Goal: Task Accomplishment & Management: Use online tool/utility

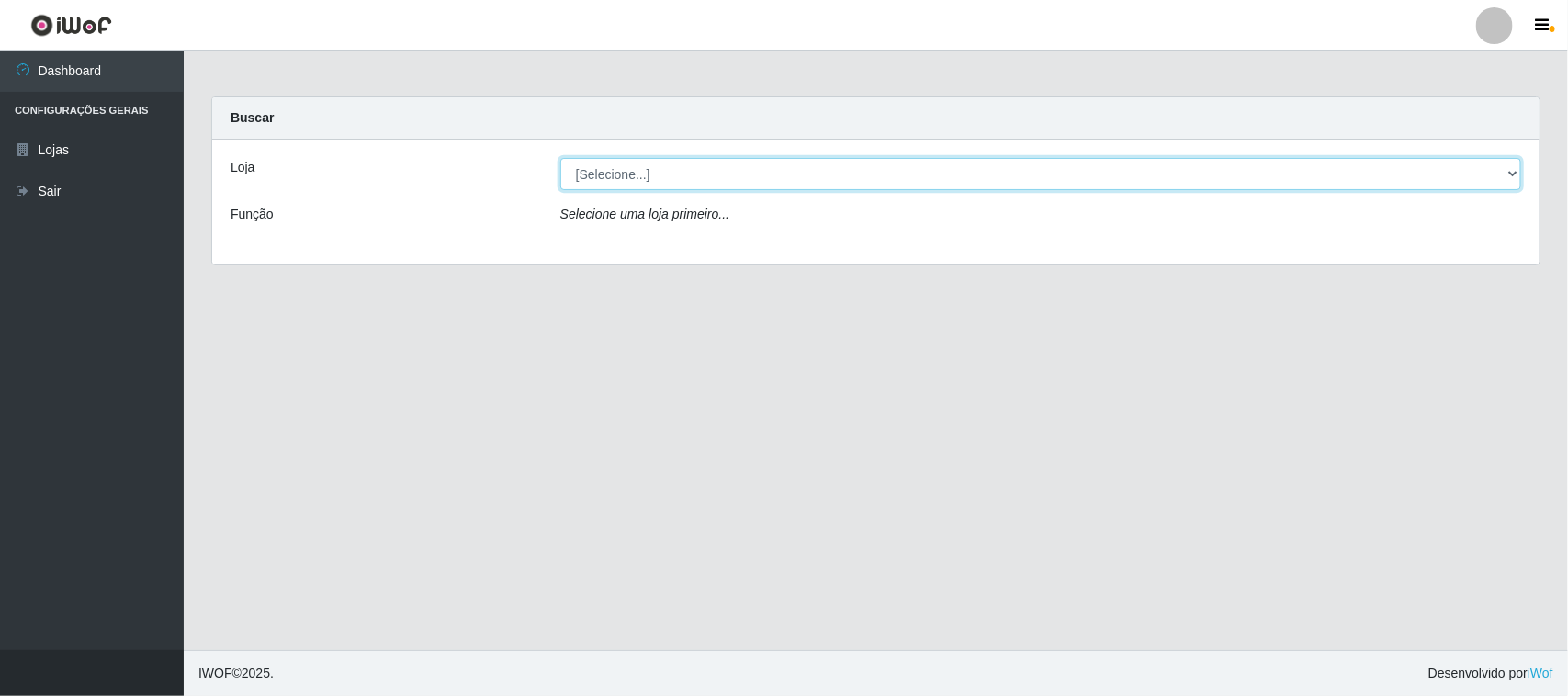
drag, startPoint x: 0, startPoint y: 0, endPoint x: 664, endPoint y: 179, distance: 687.7
click at [664, 179] on select "[Selecione...] Hiper Queiroz - [GEOGRAPHIC_DATA]" at bounding box center [1040, 174] width 960 height 32
select select "515"
click at [560, 158] on select "[Selecione...] Hiper Queiroz - [GEOGRAPHIC_DATA]" at bounding box center [1040, 174] width 960 height 32
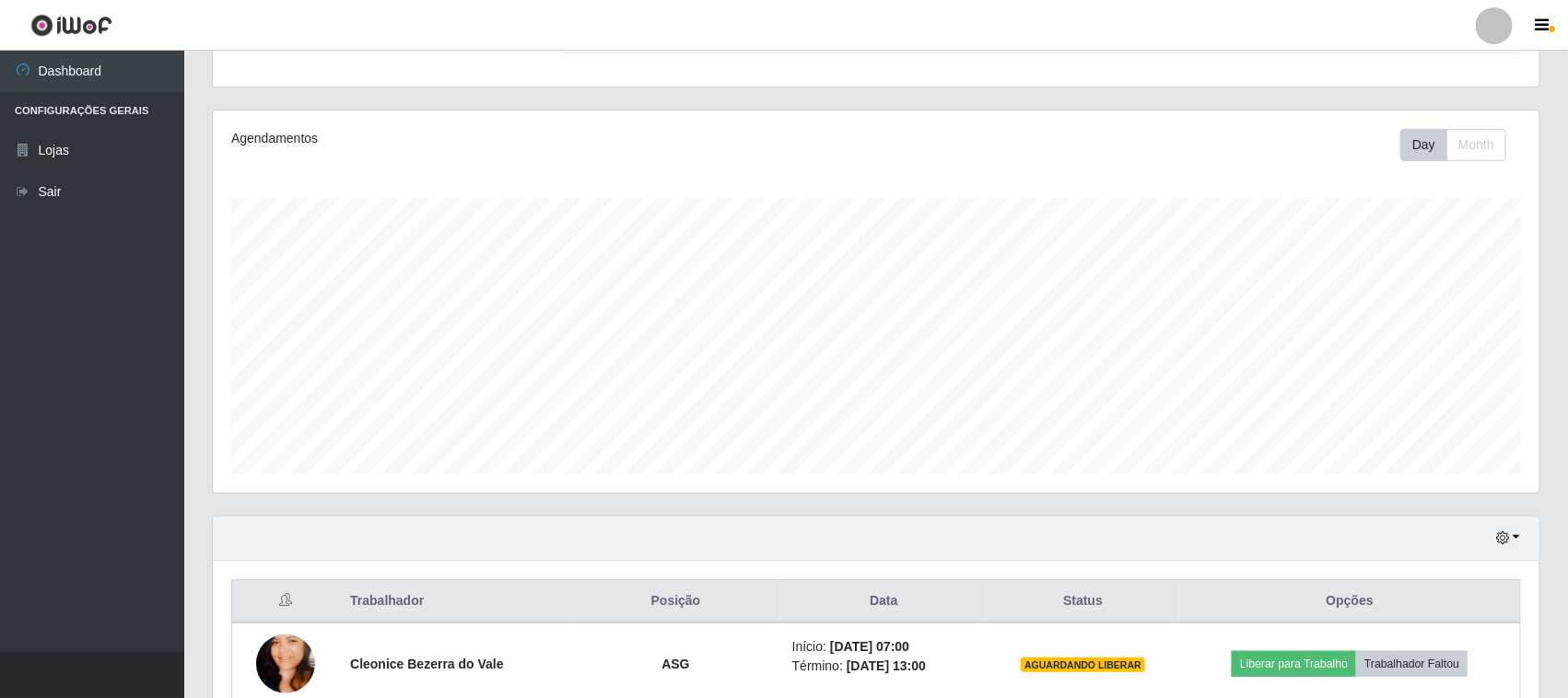
scroll to position [362, 0]
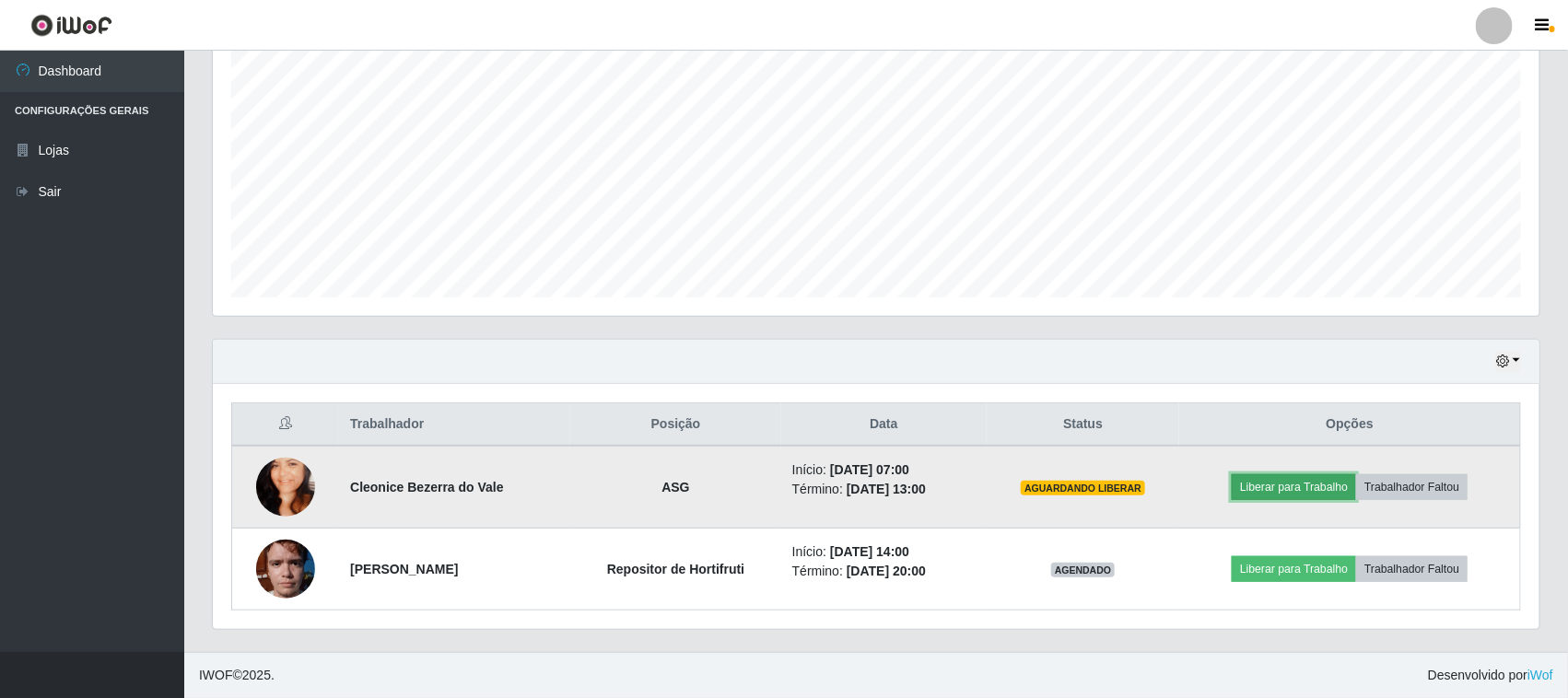
click at [1283, 490] on button "Liberar para Trabalho" at bounding box center [1293, 486] width 124 height 26
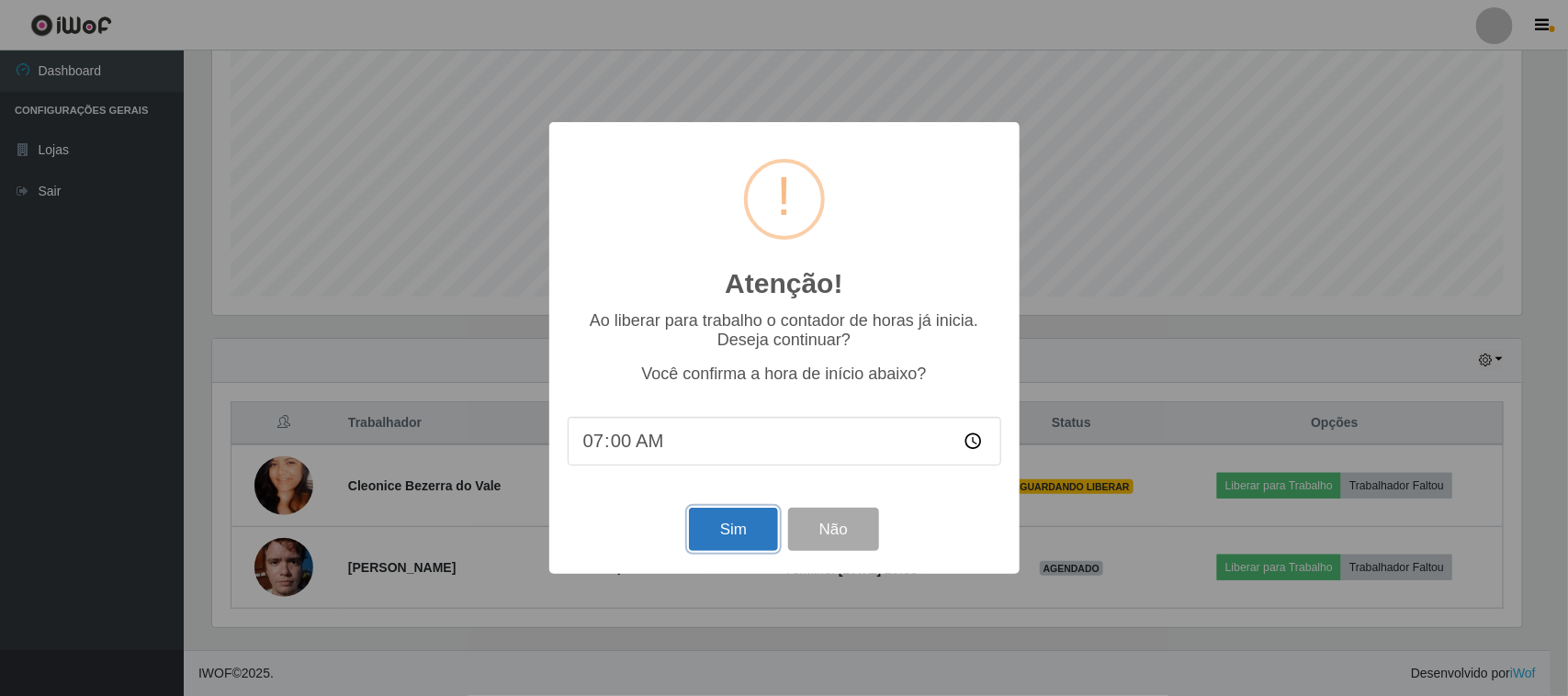
click at [722, 530] on button "Sim" at bounding box center [733, 529] width 89 height 43
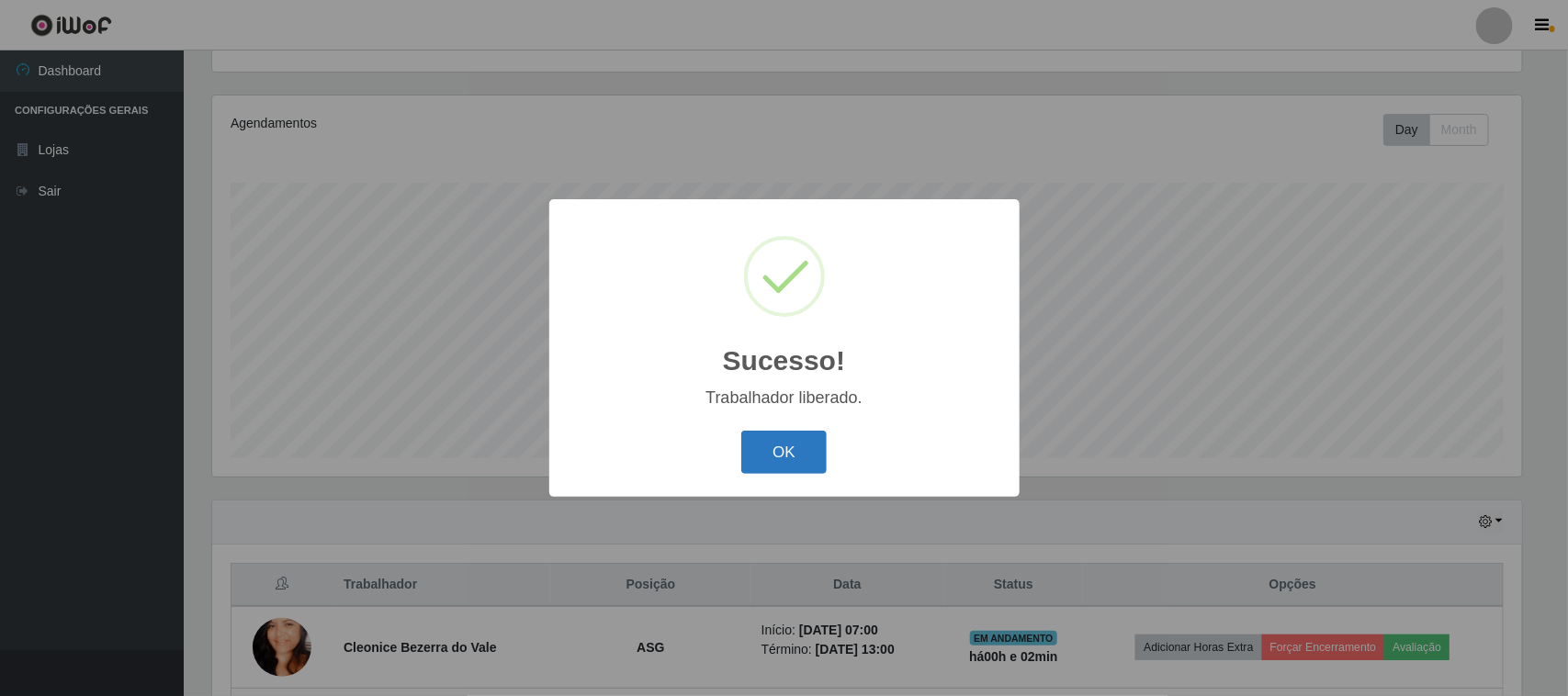
click at [767, 441] on button "OK" at bounding box center [784, 452] width 86 height 43
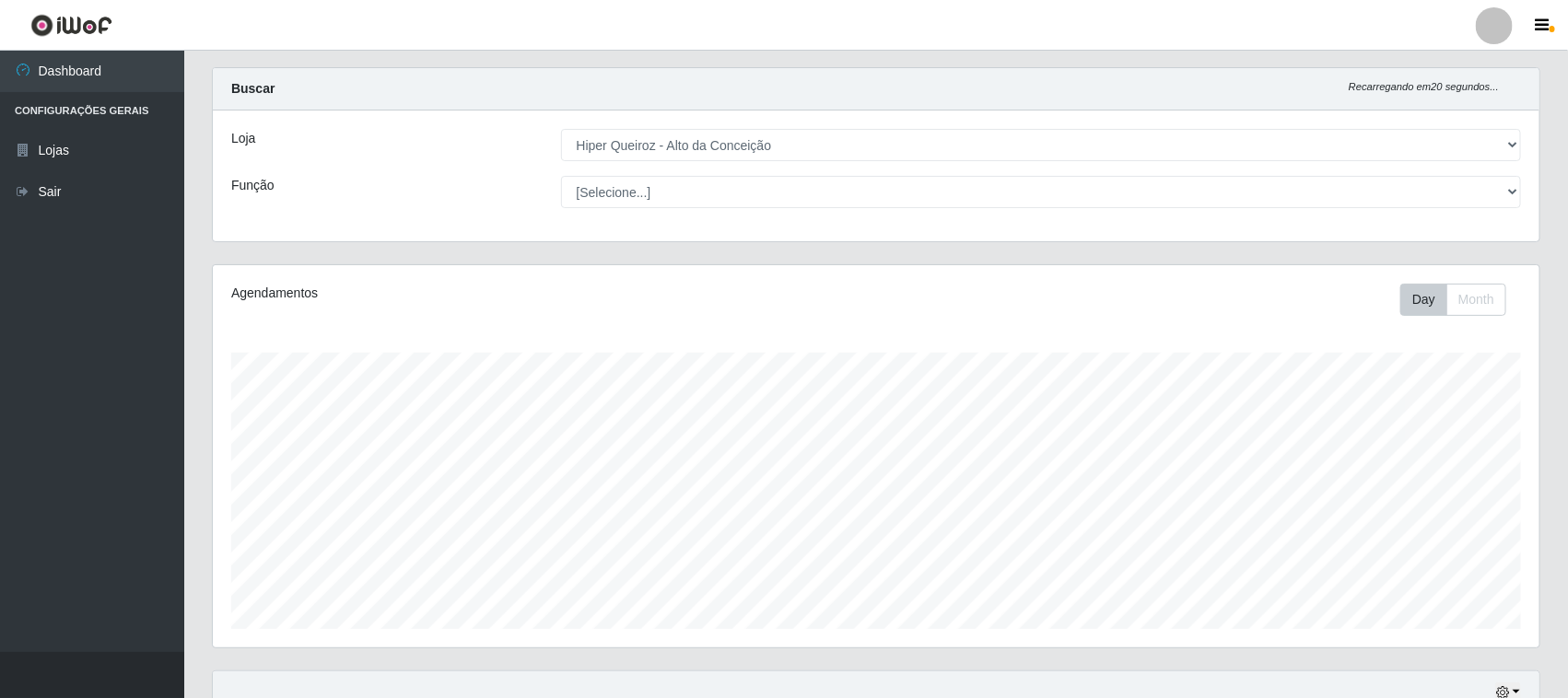
scroll to position [0, 0]
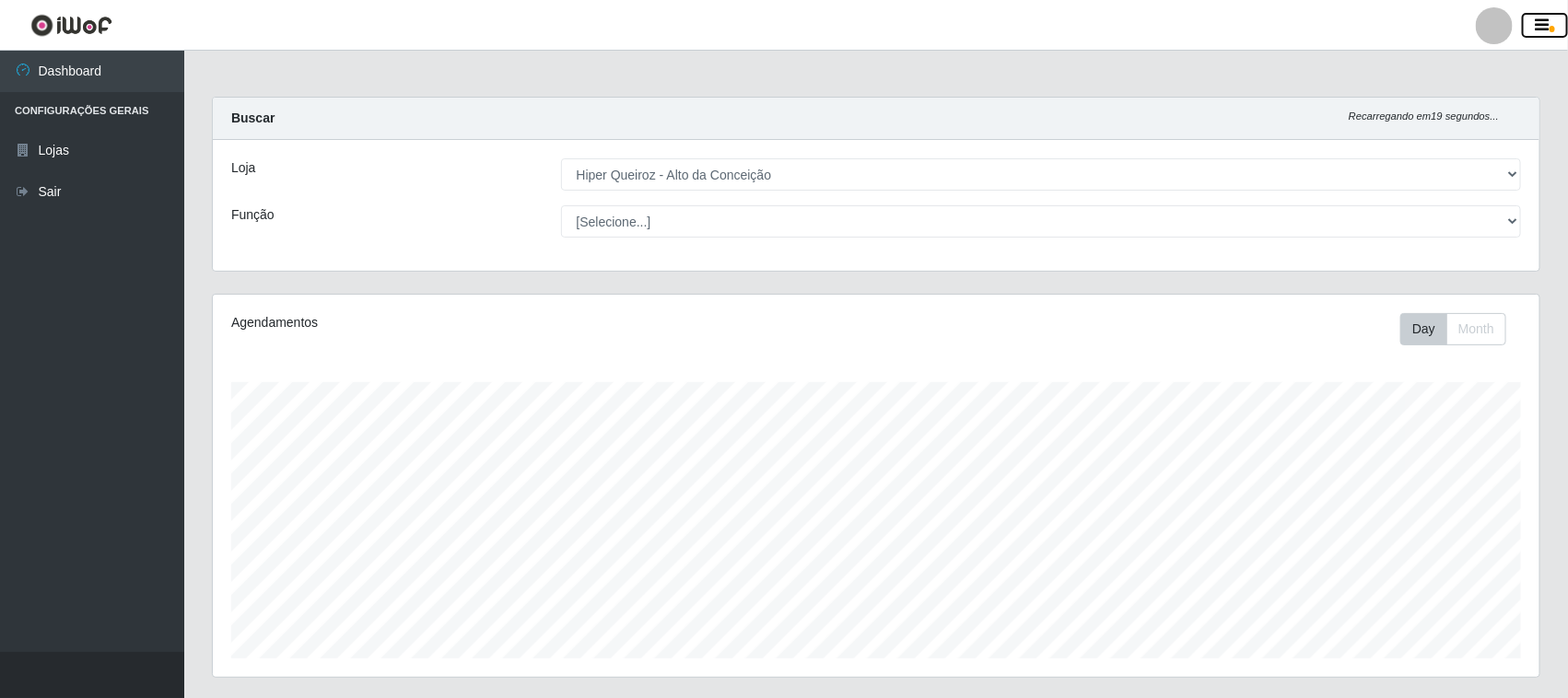
click at [1549, 32] on icon "button" at bounding box center [1542, 25] width 13 height 16
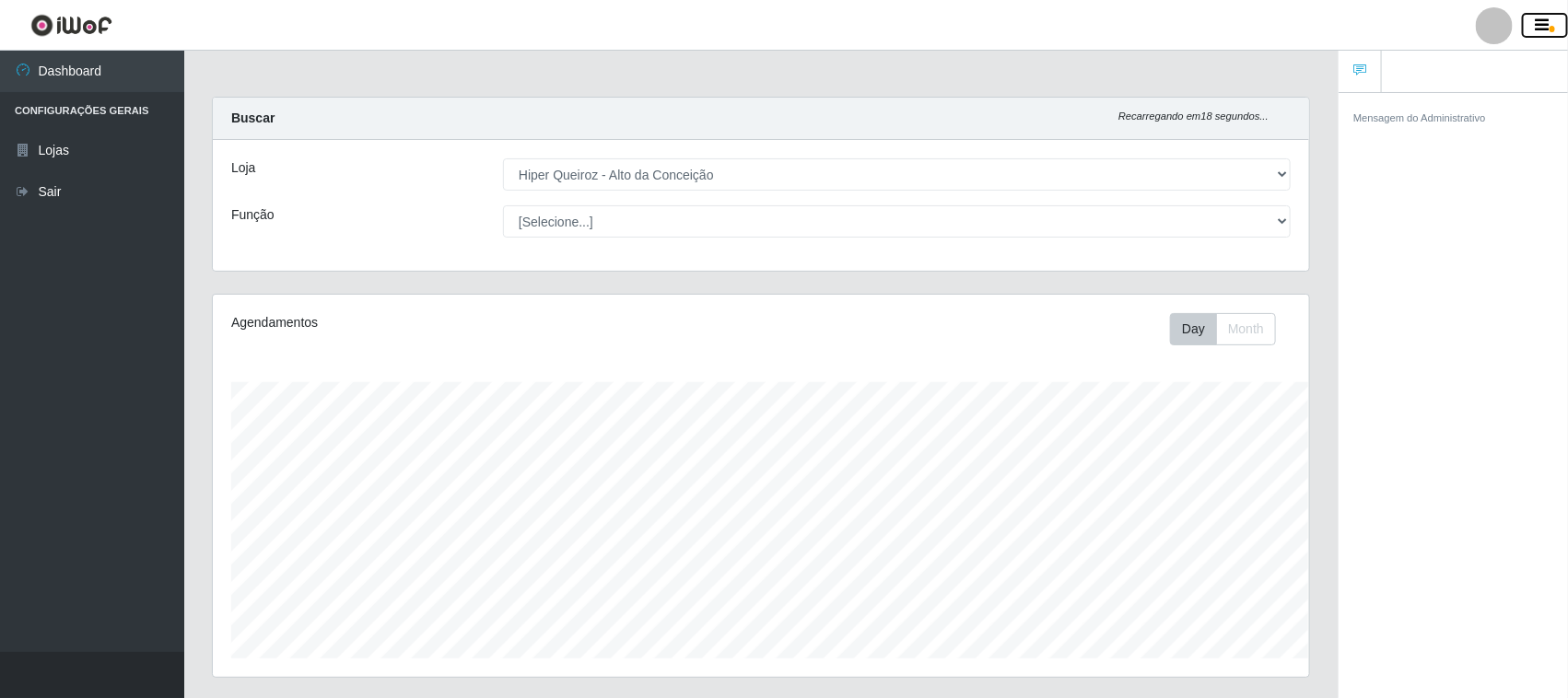
scroll to position [383, 1096]
click at [1507, 33] on div at bounding box center [1494, 26] width 37 height 37
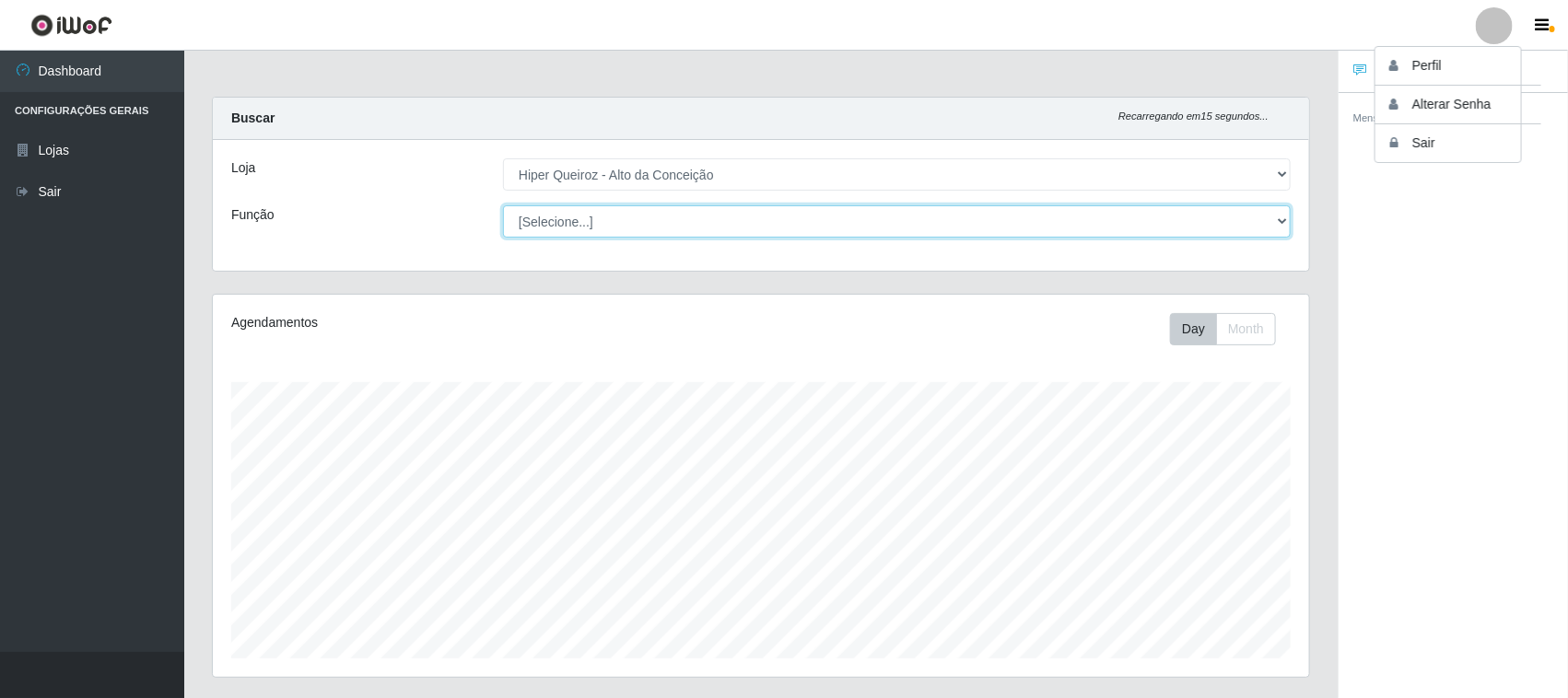
click at [981, 213] on select "[Selecione...] ASG ASG + ASG ++ Embalador Embalador + Embalador ++ Operador de …" at bounding box center [897, 221] width 788 height 32
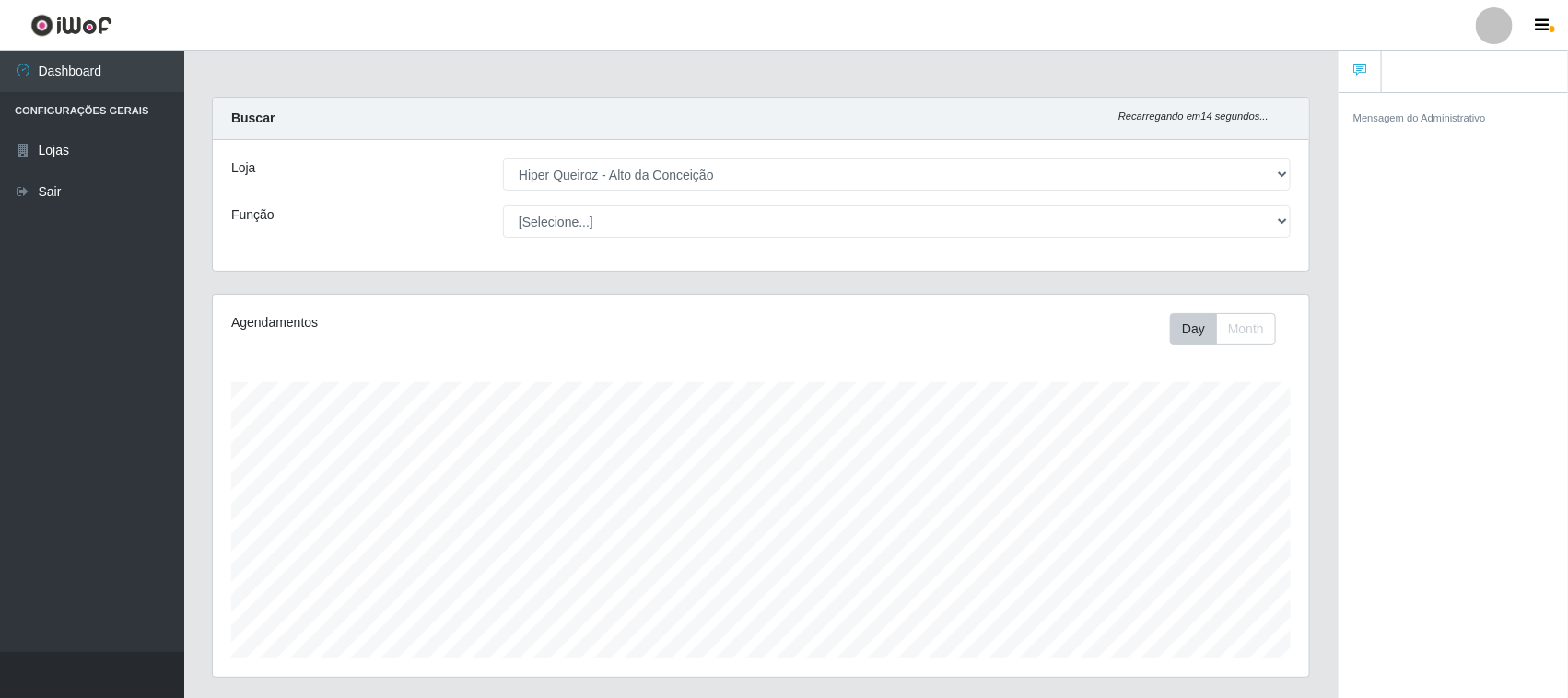
click at [424, 235] on div "Função" at bounding box center [353, 221] width 272 height 32
click at [52, 79] on link "Dashboard" at bounding box center [92, 71] width 184 height 41
drag, startPoint x: 1188, startPoint y: 207, endPoint x: 1470, endPoint y: 229, distance: 282.9
click at [1470, 229] on div "Mensagem do Administrativo" at bounding box center [1453, 399] width 230 height 612
